Goal: Task Accomplishment & Management: Manage account settings

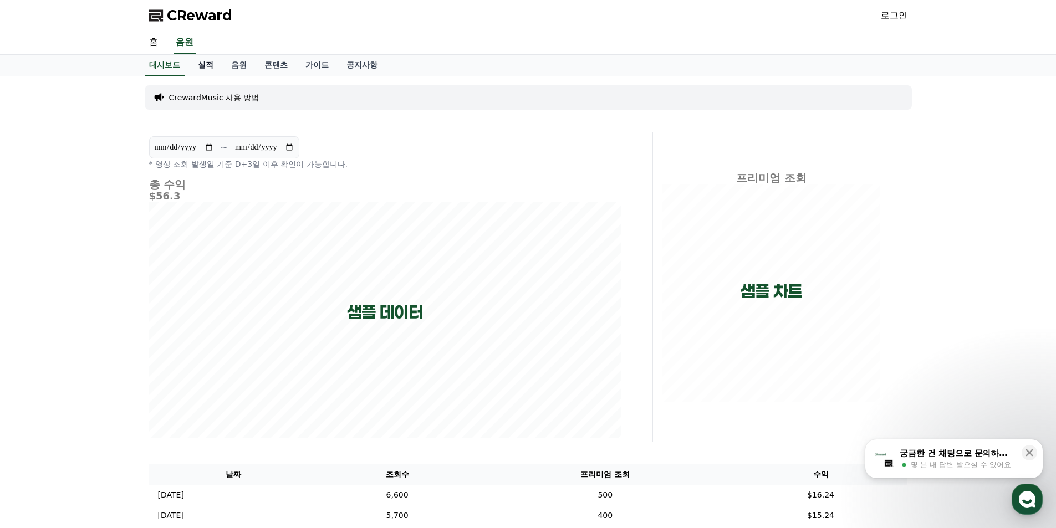
click at [207, 66] on link "실적" at bounding box center [205, 65] width 33 height 21
click at [244, 64] on link "음원" at bounding box center [238, 65] width 33 height 21
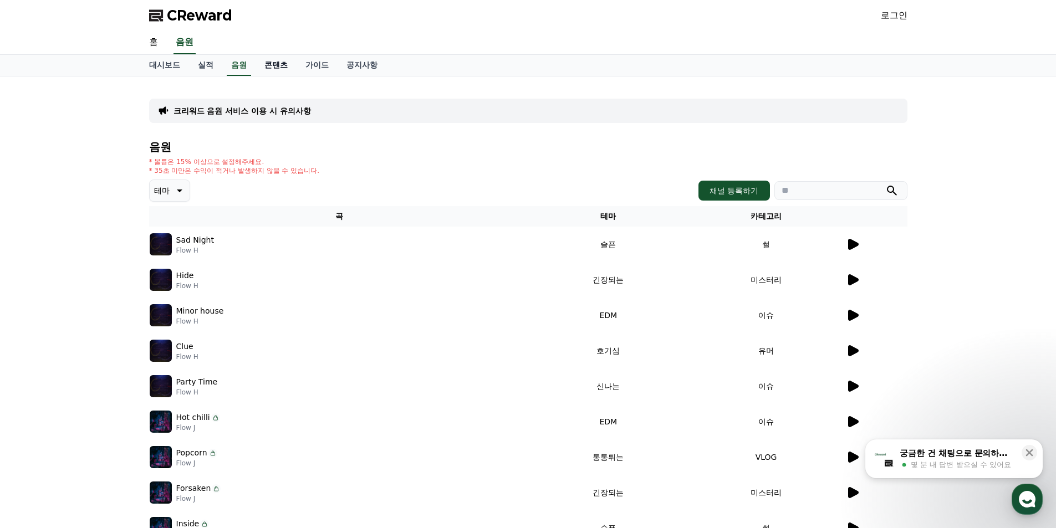
click at [273, 65] on link "콘텐츠" at bounding box center [276, 65] width 41 height 21
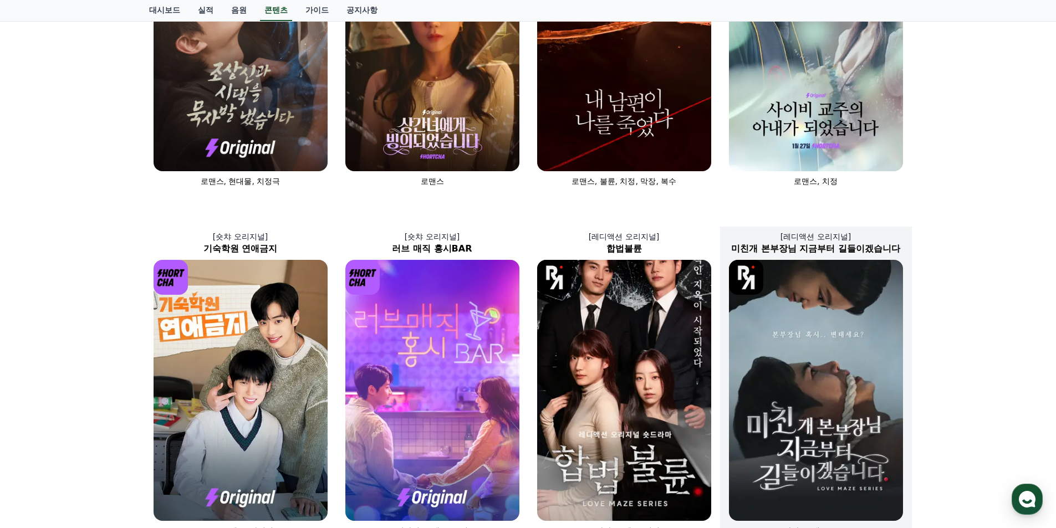
scroll to position [55, 0]
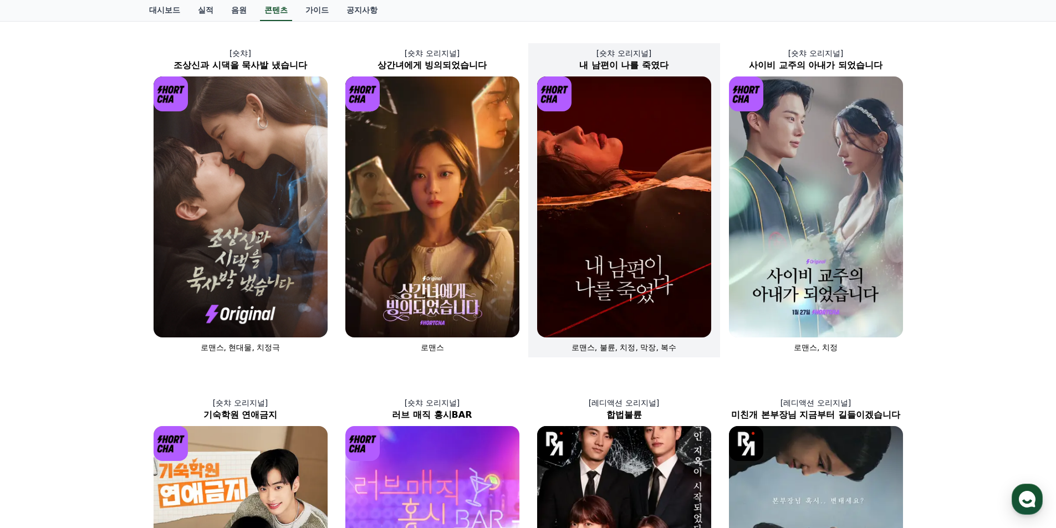
click at [570, 147] on img at bounding box center [624, 206] width 174 height 261
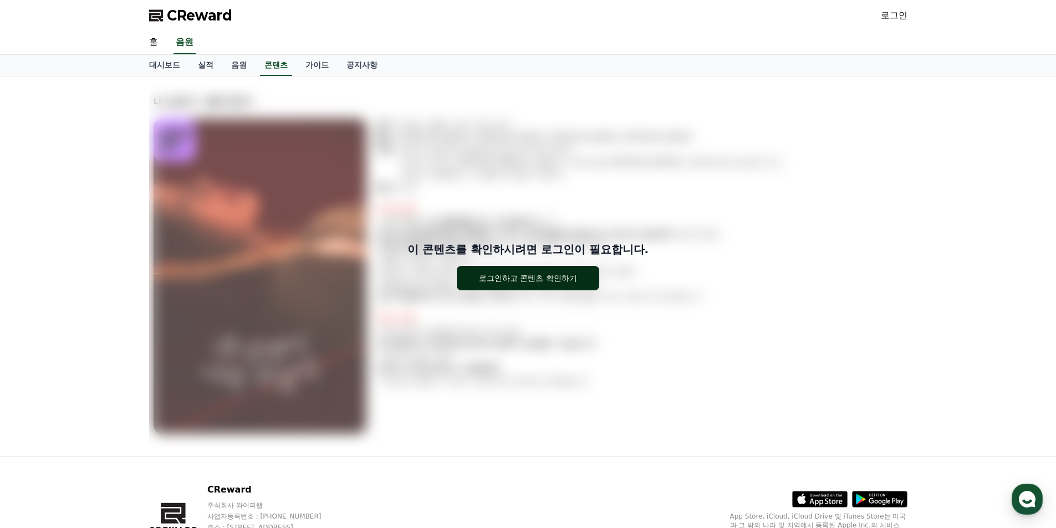
click at [528, 274] on div "로그인하고 콘텐츠 확인하기" at bounding box center [528, 278] width 98 height 11
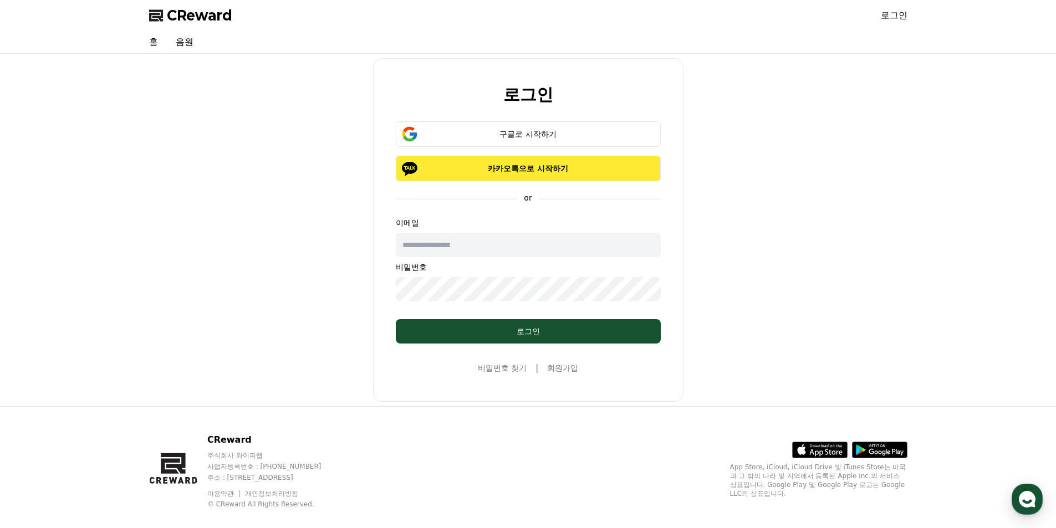
click at [489, 166] on p "카카오톡으로 시작하기" at bounding box center [528, 168] width 233 height 11
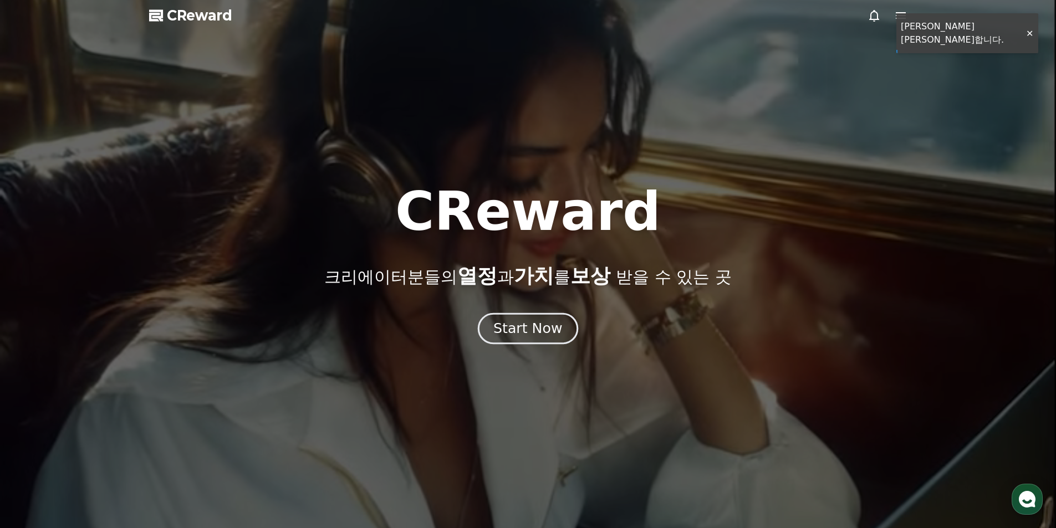
click at [533, 326] on div "Start Now" at bounding box center [527, 328] width 69 height 19
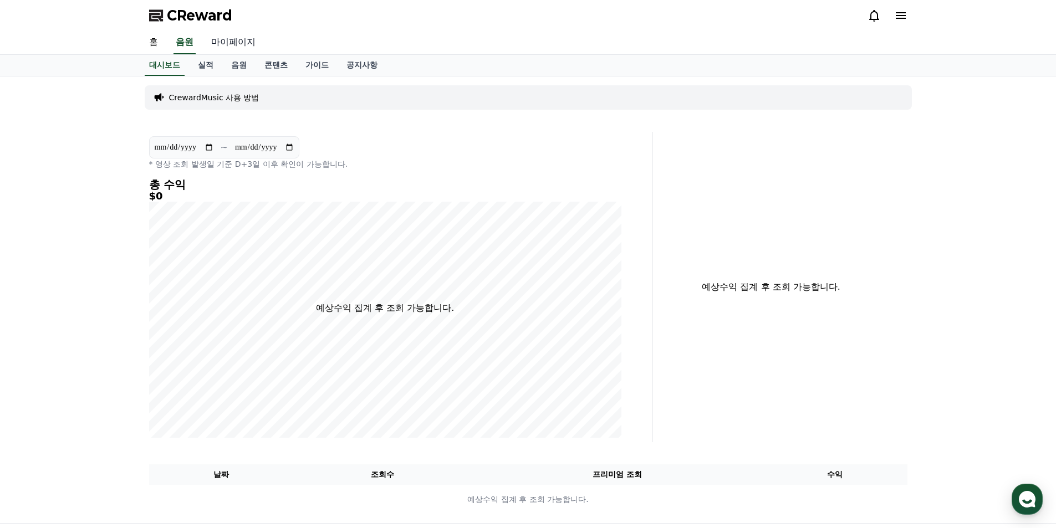
click at [239, 38] on link "마이페이지" at bounding box center [233, 42] width 62 height 23
select select "**********"
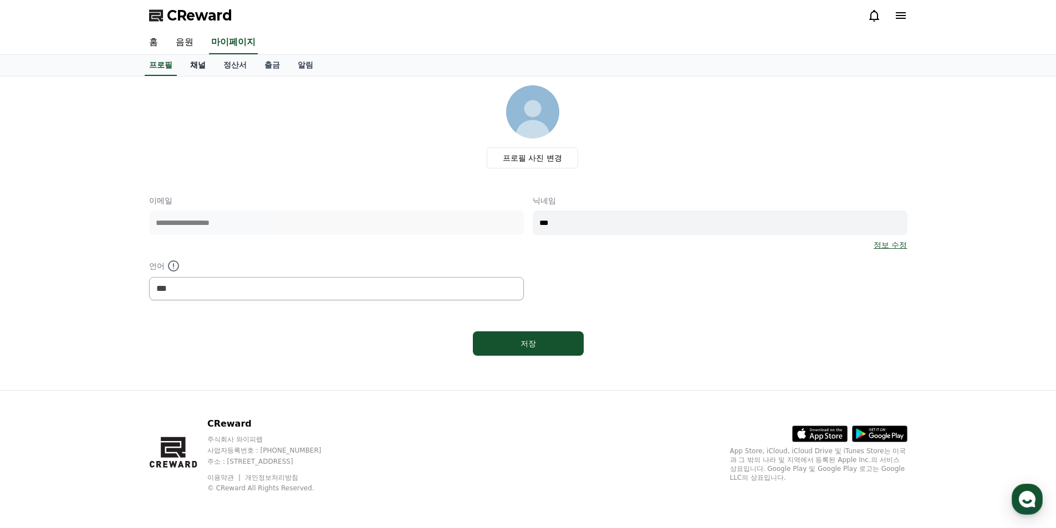
click at [203, 72] on link "채널" at bounding box center [197, 65] width 33 height 21
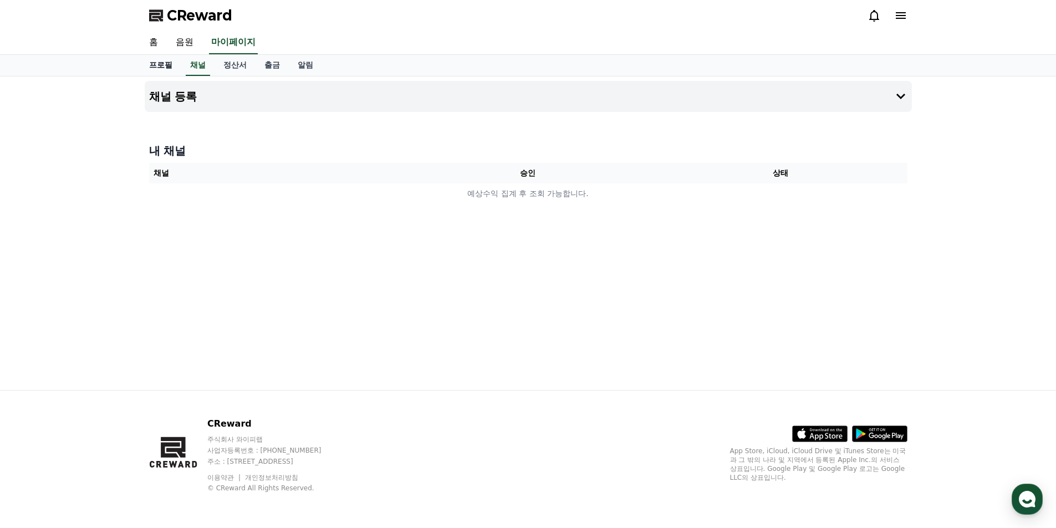
click at [167, 70] on link "프로필" at bounding box center [160, 65] width 41 height 21
select select "**********"
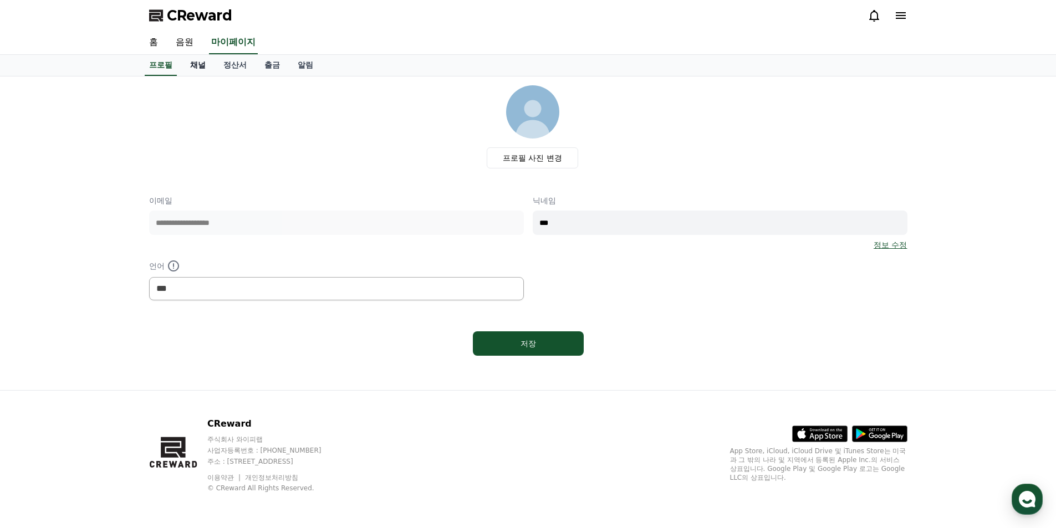
click at [195, 68] on link "채널" at bounding box center [197, 65] width 33 height 21
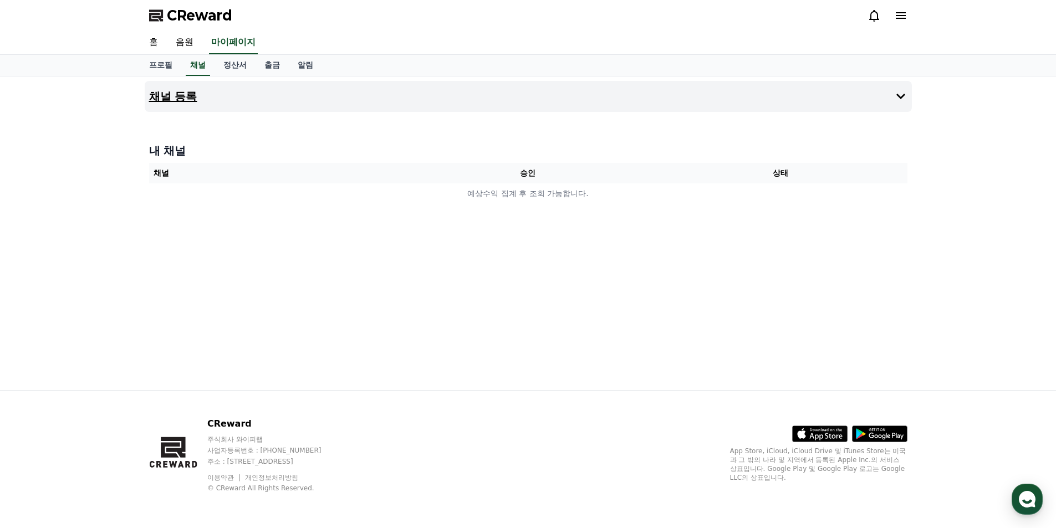
click at [194, 95] on h4 "채널 등록" at bounding box center [173, 96] width 48 height 12
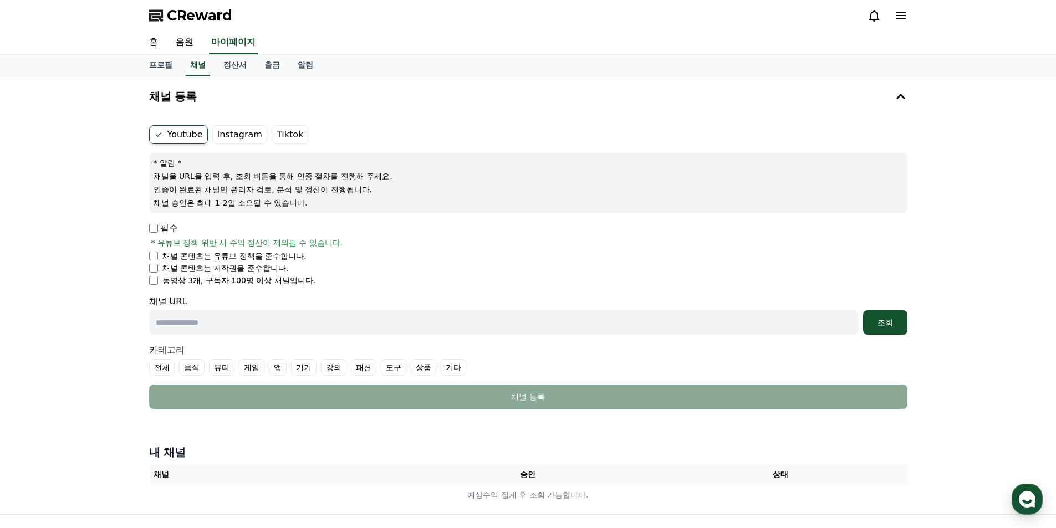
drag, startPoint x: 214, startPoint y: 177, endPoint x: 252, endPoint y: 180, distance: 38.3
click at [252, 180] on p "채널을 URL을 입력 후, 조회 버튼을 통해 인증 절차를 진행해 주세요." at bounding box center [528, 176] width 749 height 11
click at [151, 261] on li "채널 콘텐츠는 유튜브 정책을 준수합니다." at bounding box center [528, 256] width 758 height 11
